Goal: Navigation & Orientation: Understand site structure

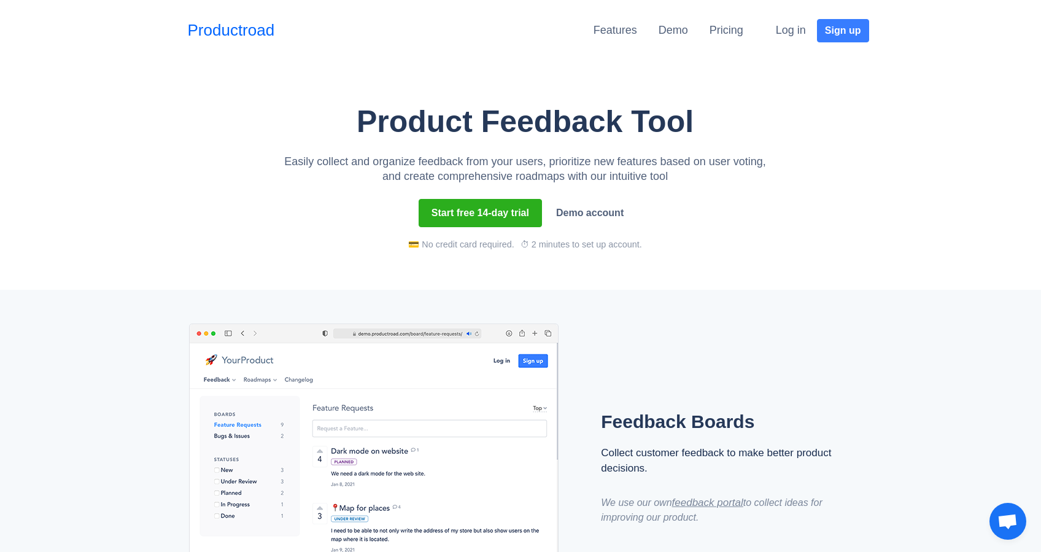
click at [708, 29] on li "Demo" at bounding box center [684, 30] width 51 height 23
click at [743, 35] on li "Pricing" at bounding box center [736, 30] width 55 height 23
click at [732, 26] on link "Pricing" at bounding box center [726, 30] width 34 height 12
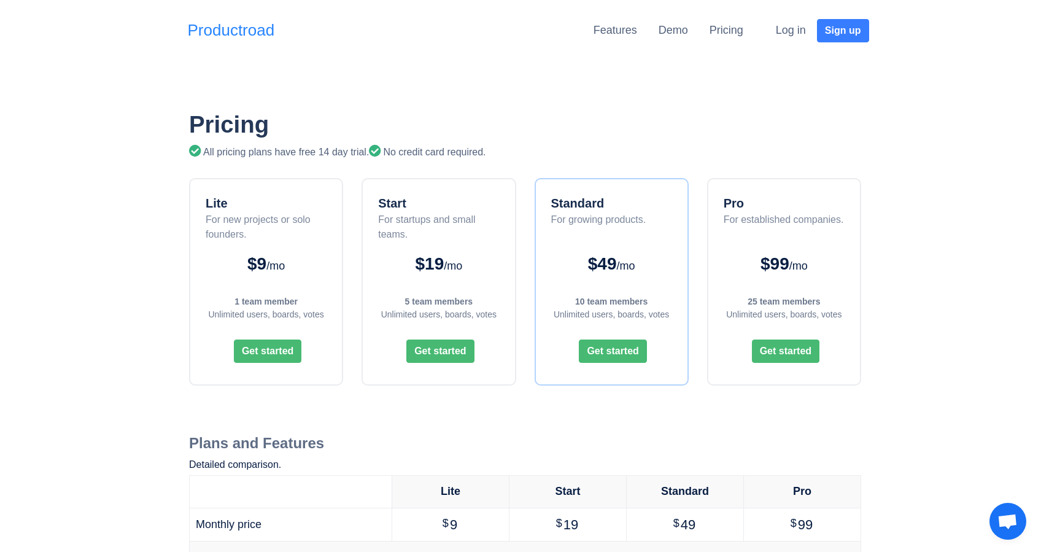
click at [261, 20] on link "Productroad" at bounding box center [231, 30] width 87 height 24
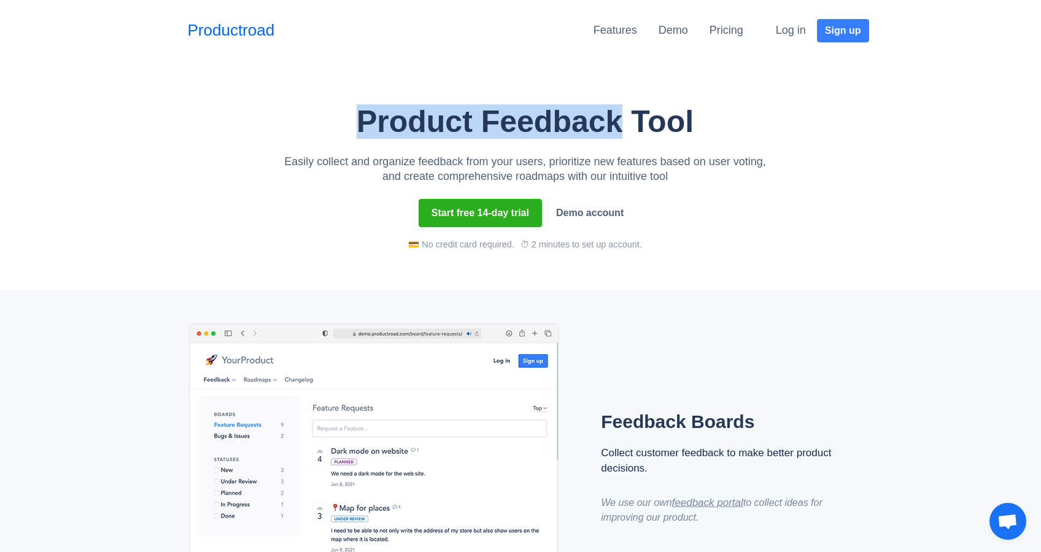
drag, startPoint x: 622, startPoint y: 118, endPoint x: 358, endPoint y: 124, distance: 263.4
click at [358, 124] on h1 "Product Feedback Tool" at bounding box center [525, 122] width 491 height 34
copy h1 "Product Feedback"
